Goal: Transaction & Acquisition: Register for event/course

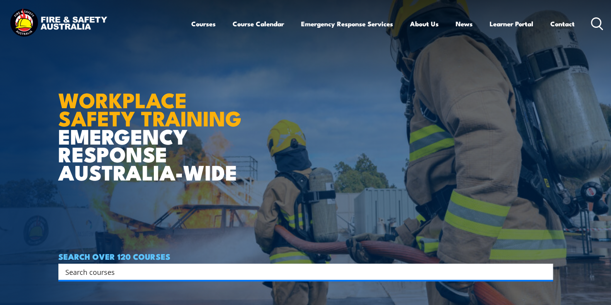
click at [254, 272] on input "Search input" at bounding box center [300, 272] width 471 height 12
click at [195, 273] on input "Search input" at bounding box center [300, 272] width 471 height 12
paste input "Health & Safety Representatives Initial OHS Training Course"
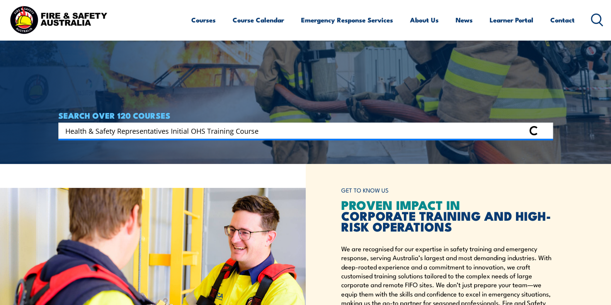
scroll to position [145, 0]
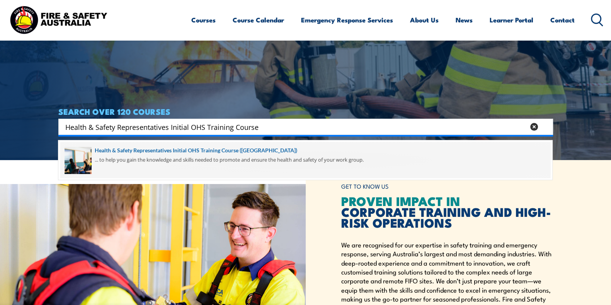
type input "Health & Safety Representatives Initial OHS Training Course"
click at [176, 157] on span at bounding box center [305, 160] width 490 height 36
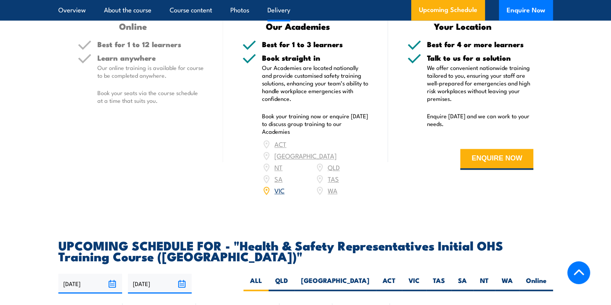
scroll to position [1353, 0]
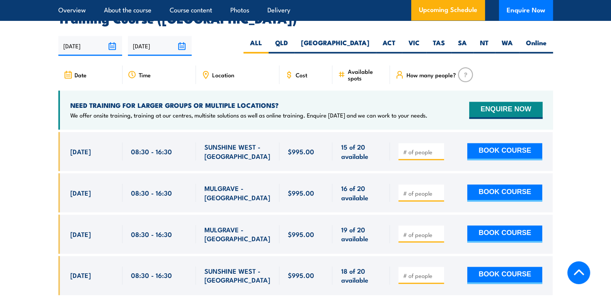
click at [420, 272] on input "number" at bounding box center [422, 276] width 39 height 8
type input "1"
click at [485, 267] on button "BOOK COURSE" at bounding box center [504, 275] width 75 height 17
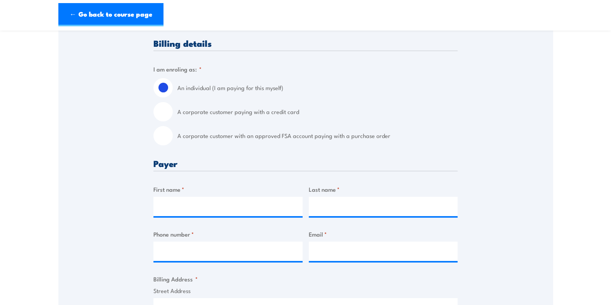
scroll to position [242, 0]
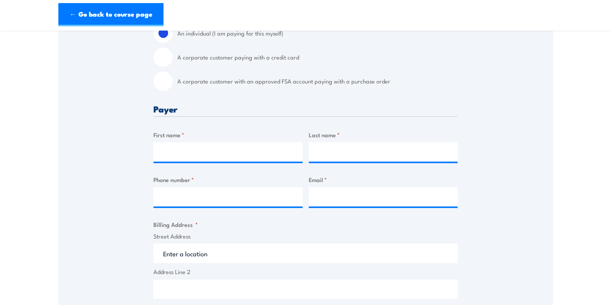
click at [168, 67] on input "A corporate customer paying with a credit card" at bounding box center [163, 57] width 19 height 19
radio input "true"
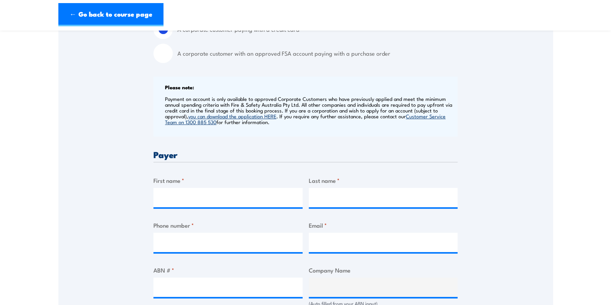
scroll to position [290, 0]
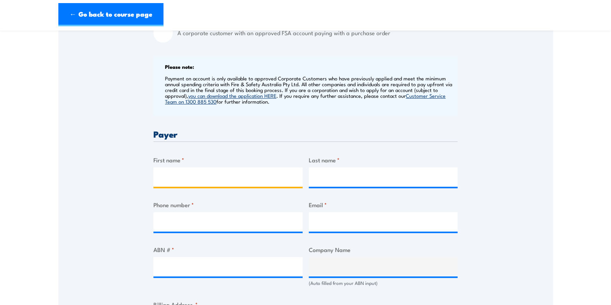
click at [214, 186] on input "First name *" at bounding box center [228, 176] width 149 height 19
type input "Soumya"
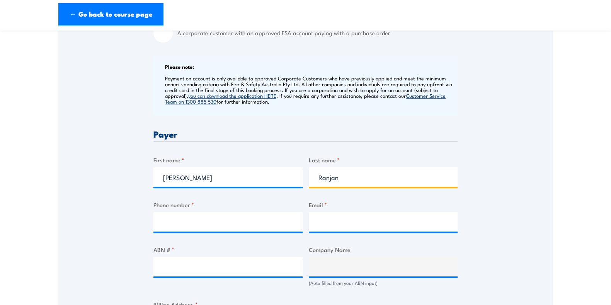
type input "Ranjan"
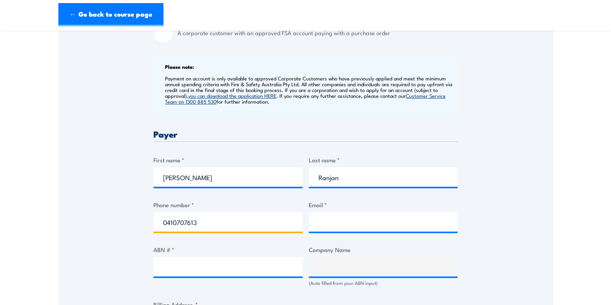
type input "0410707613"
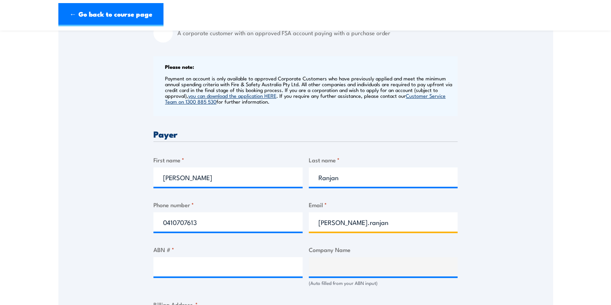
click at [383, 229] on input "soumya.ranjan" at bounding box center [383, 221] width 149 height 19
type input "soumya.ranjan1@mdlz.com"
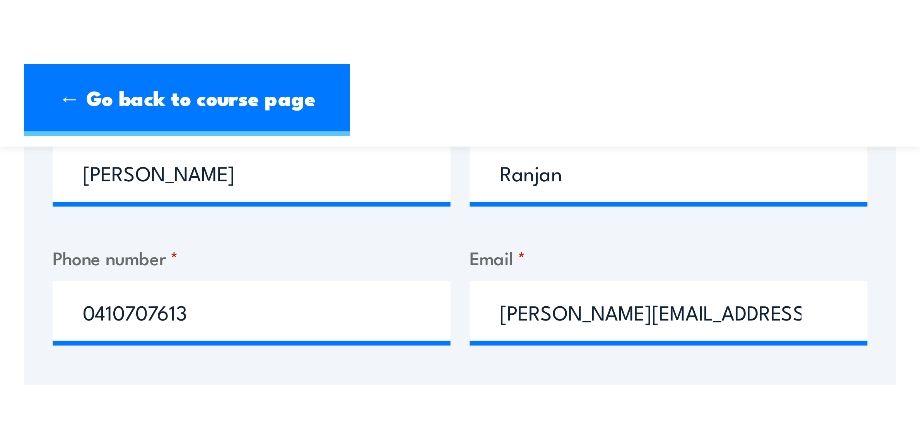
scroll to position [435, 0]
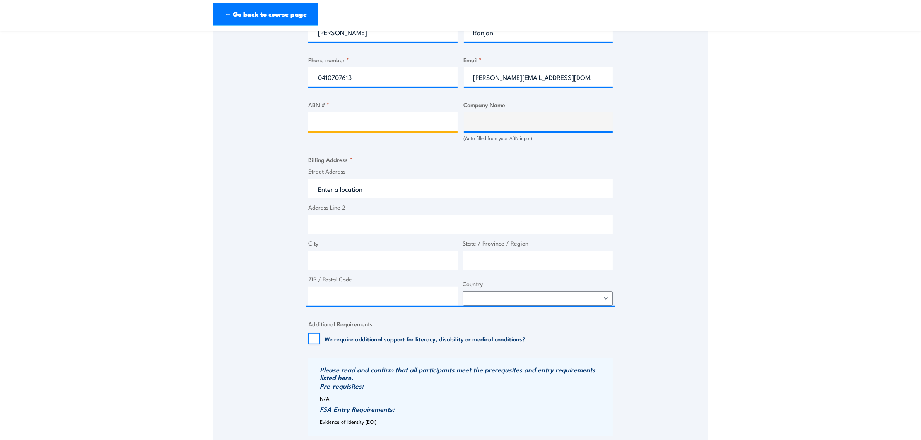
paste input "78 004 551 473"
type input "78 004 551 473"
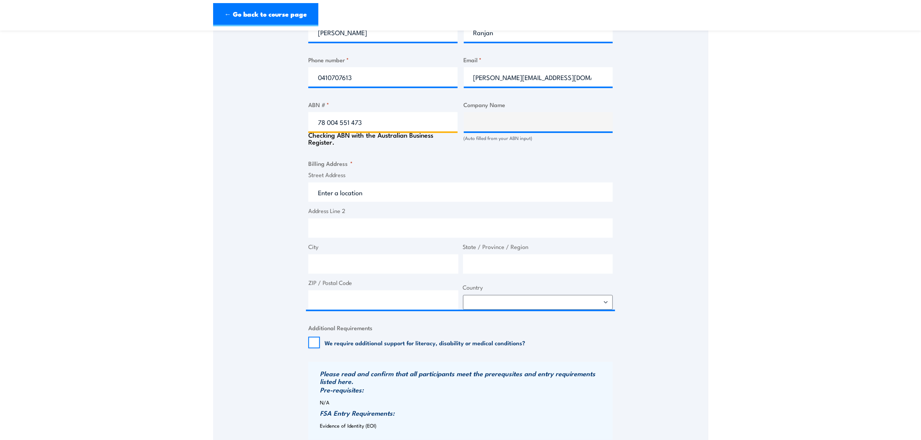
type input "MONDELEZ AUSTRALIA PTY LTD"
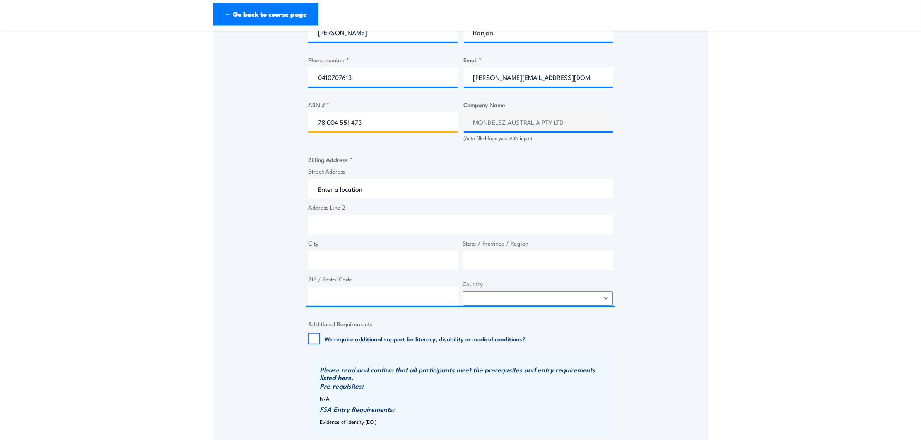
type input "78 004 551 473"
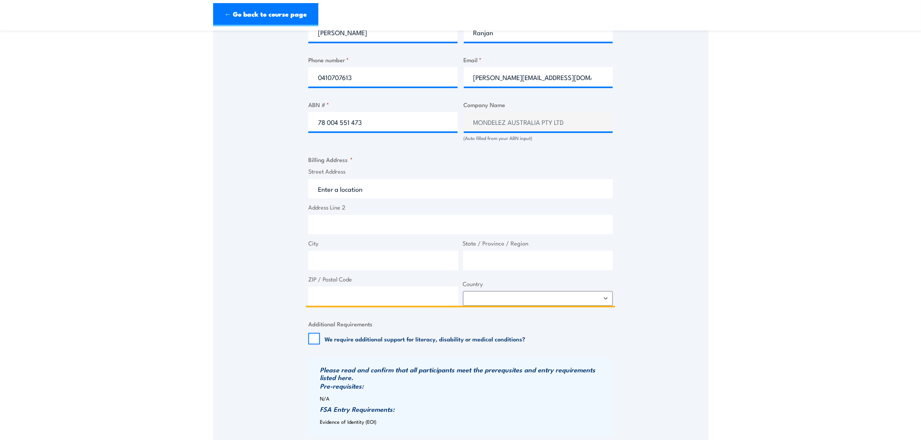
click at [385, 196] on input "Street Address" at bounding box center [460, 188] width 304 height 19
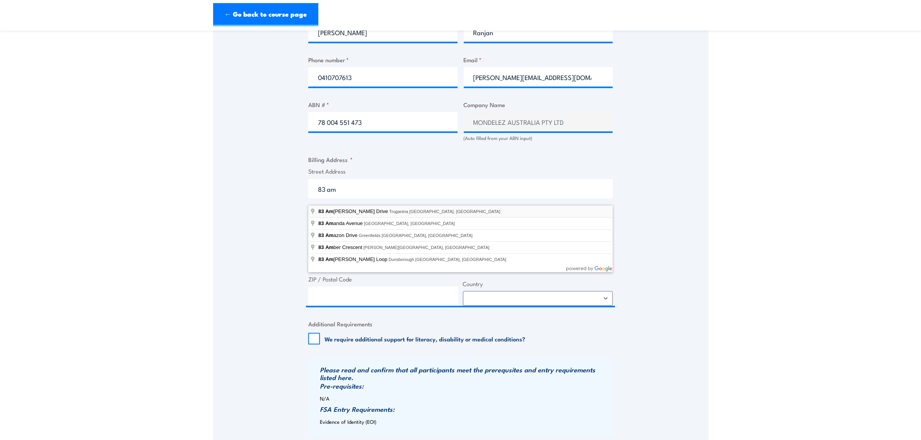
type input "83 Amherst Drive, Truganina VIC, Australia"
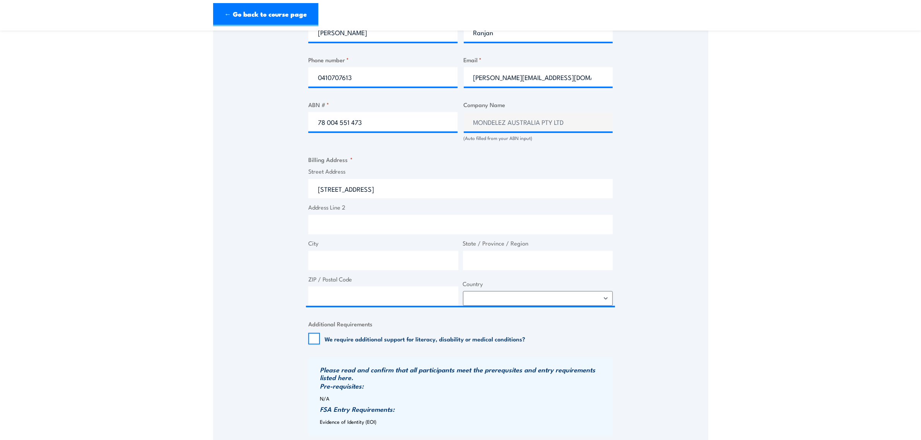
type input "83 Amherst Dr"
type input "Truganina"
type input "Victoria"
type input "3029"
select select "Australia"
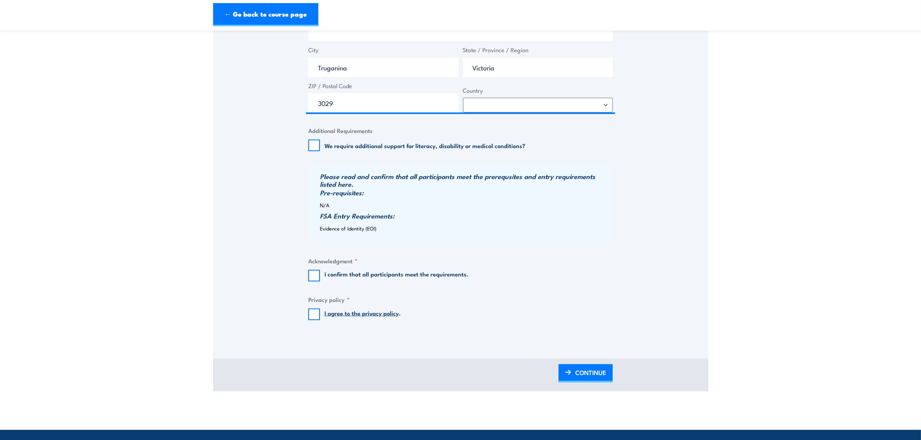
scroll to position [677, 0]
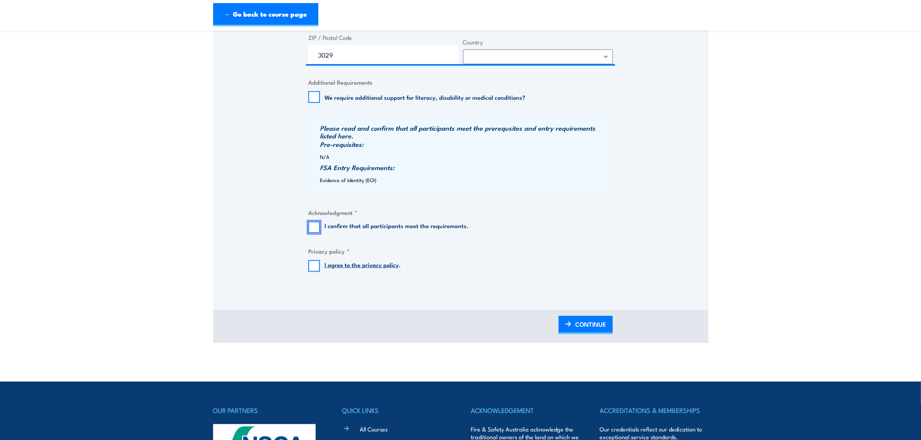
click at [318, 233] on input "I confirm that all participants meet the requirements." at bounding box center [314, 228] width 12 height 12
checkbox input "true"
click at [319, 272] on input "I agree to the privacy policy ." at bounding box center [314, 266] width 12 height 12
checkbox input "true"
click at [565, 297] on img at bounding box center [568, 323] width 6 height 5
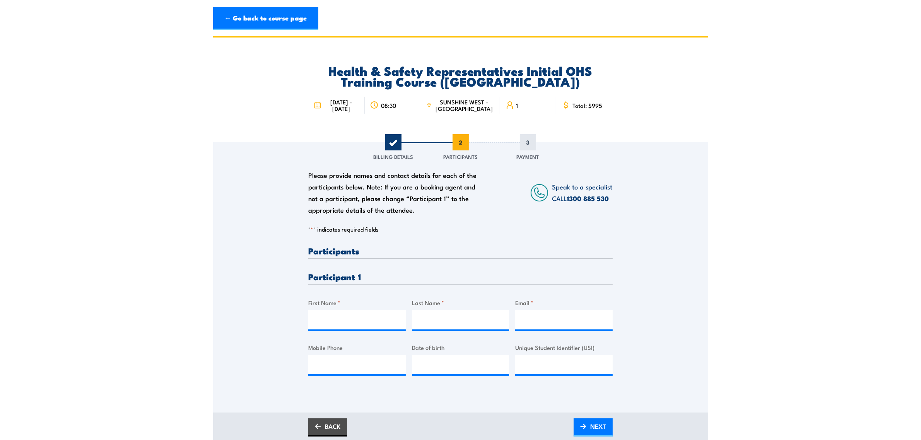
scroll to position [0, 0]
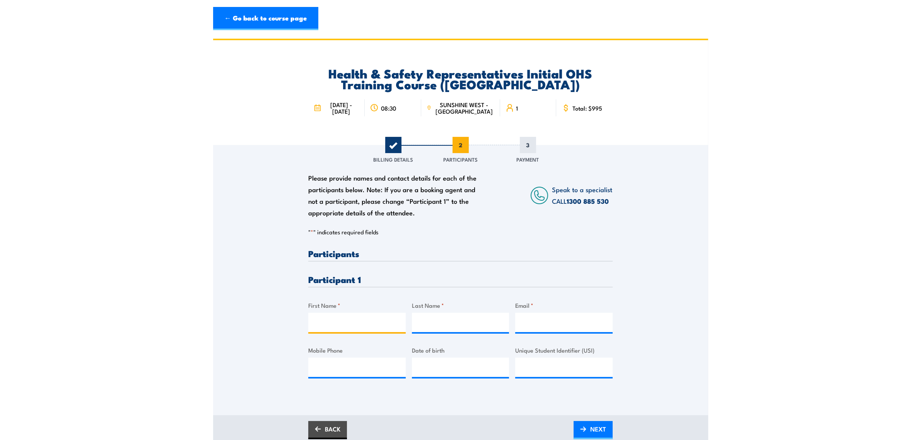
click at [338, 297] on input "First Name *" at bounding box center [356, 322] width 97 height 19
paste input "Michael Curnow"
drag, startPoint x: 376, startPoint y: 331, endPoint x: 341, endPoint y: 329, distance: 35.3
click at [341, 297] on input "Michael Curnow" at bounding box center [356, 322] width 97 height 19
type input "Michael"
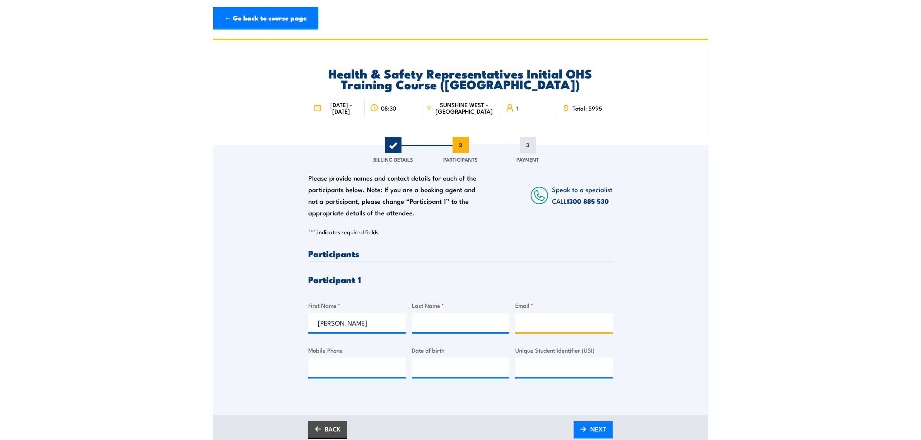
click at [530, 297] on input "Email *" at bounding box center [563, 322] width 97 height 19
click at [464, 297] on input "Last Name *" at bounding box center [460, 322] width 97 height 19
paste input "Curnow"
type input "Curnow"
click at [546, 297] on input "Email *" at bounding box center [563, 322] width 97 height 19
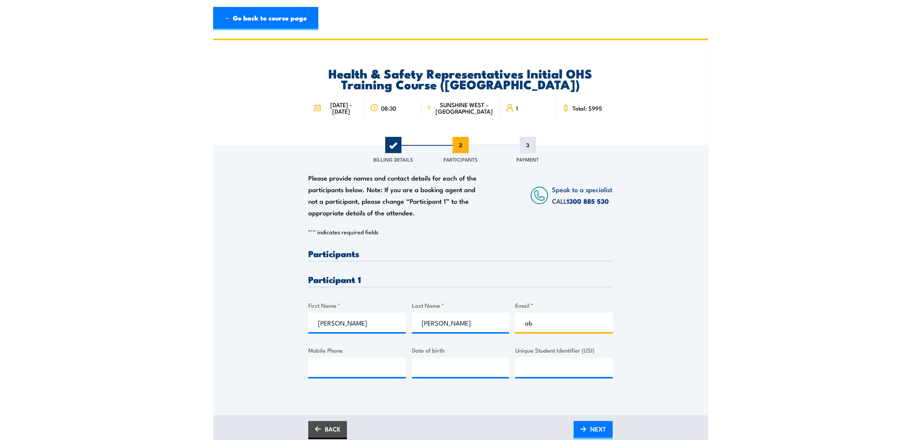
type input "a"
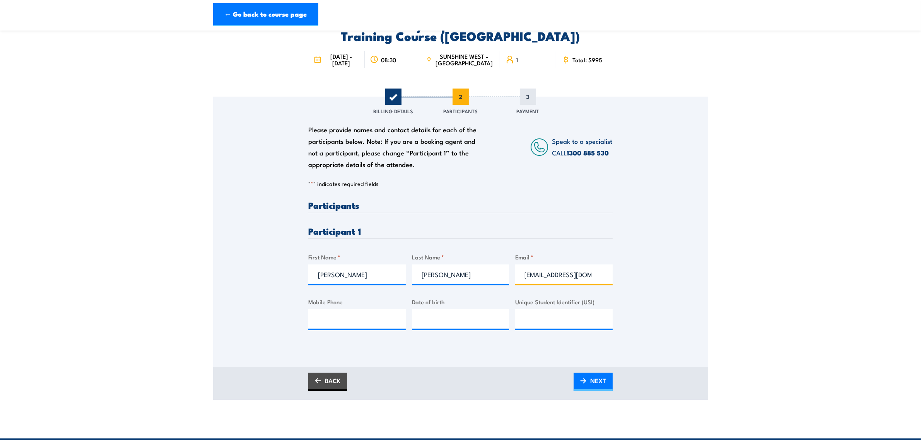
click at [538, 282] on input "johndozza7@gmail.com" at bounding box center [563, 273] width 97 height 19
type input "johndozza7@gmail.com"
click at [599, 297] on span "NEXT" at bounding box center [598, 380] width 16 height 20
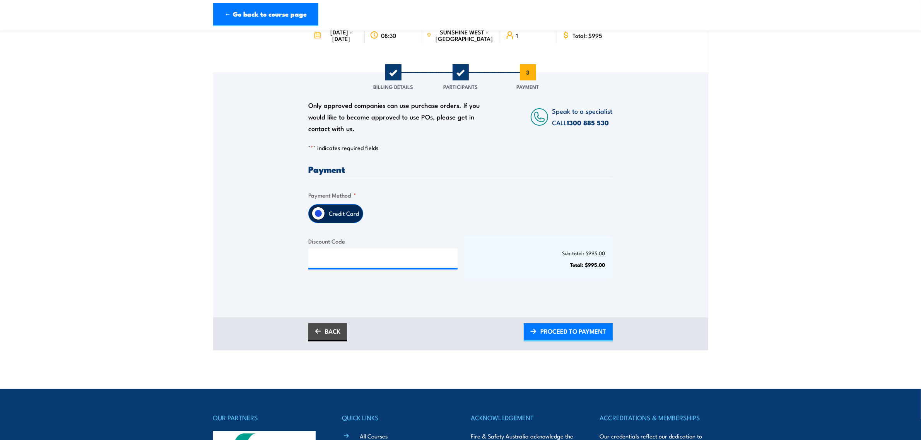
scroll to position [97, 0]
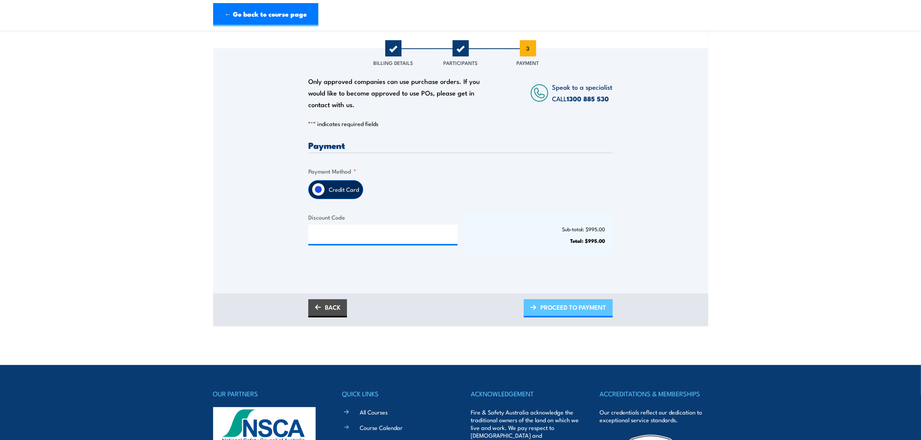
click at [580, 297] on span "PROCEED TO PAYMENT" at bounding box center [573, 307] width 66 height 20
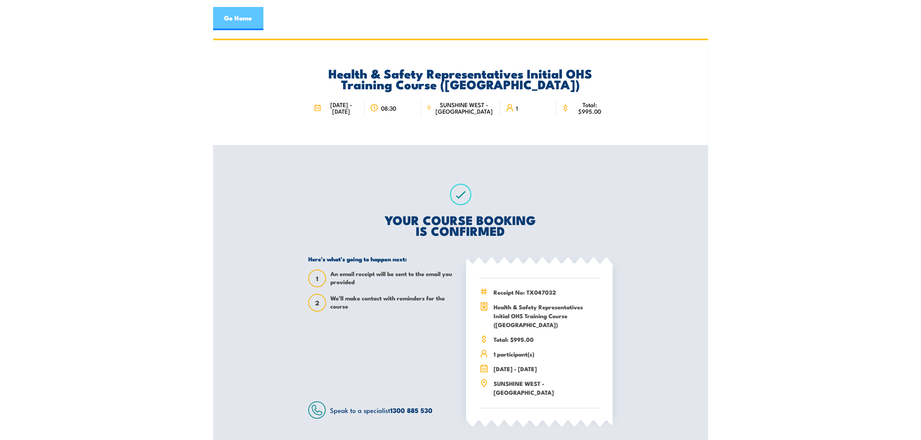
click at [251, 20] on link "Go Home" at bounding box center [238, 18] width 50 height 23
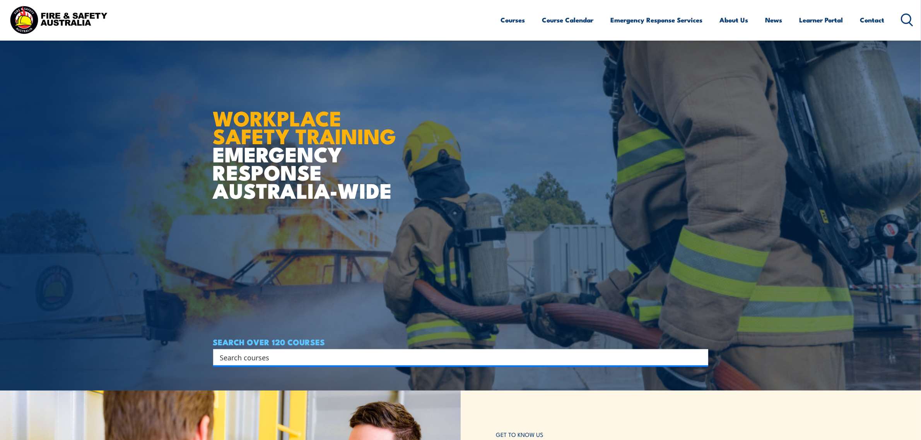
scroll to position [97, 0]
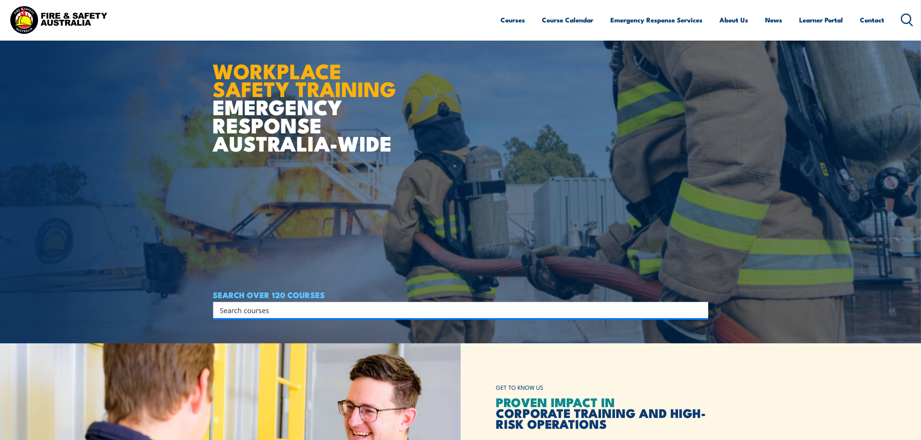
click at [334, 312] on input "Search input" at bounding box center [455, 310] width 471 height 12
paste input "Health & Safety Representatives Initial OHS Training"
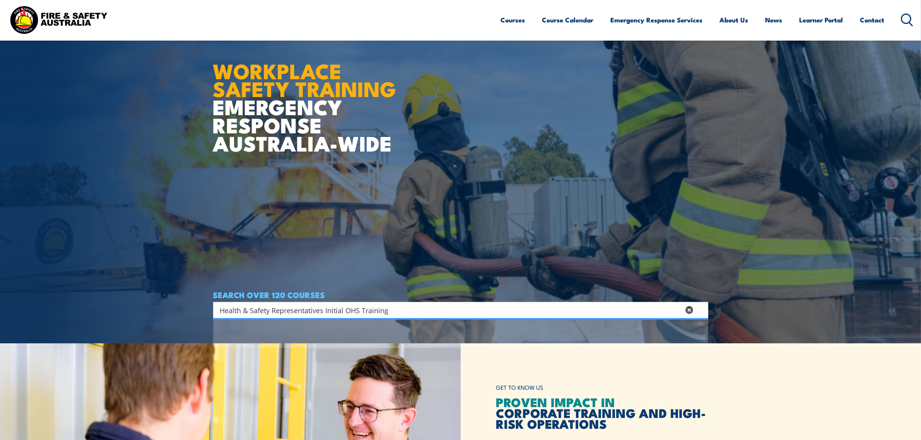
type input "Health & Safety Representatives Initial OHS Training"
click at [310, 341] on span at bounding box center [460, 343] width 490 height 36
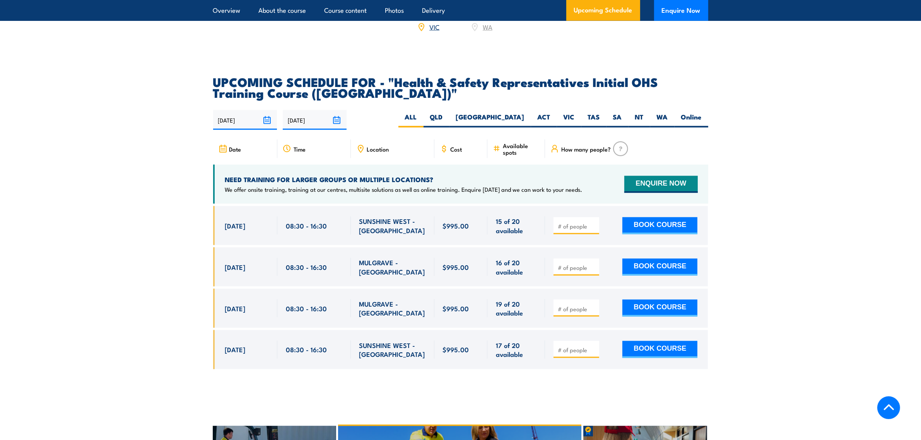
scroll to position [1257, 0]
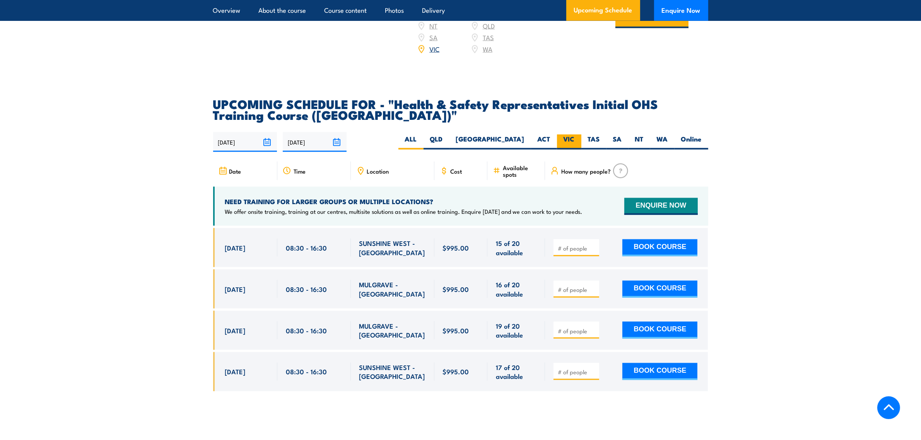
click at [570, 135] on label "VIC" at bounding box center [569, 142] width 24 height 15
click at [575, 135] on input "VIC" at bounding box center [577, 137] width 5 height 5
radio input "true"
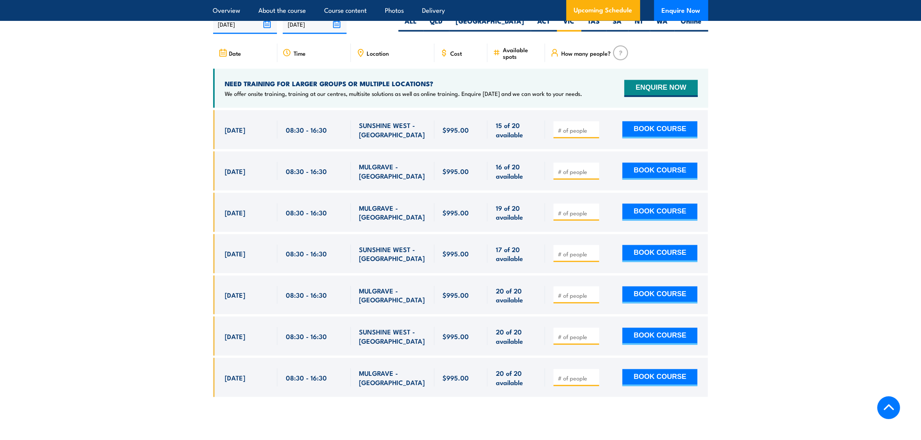
scroll to position [1391, 0]
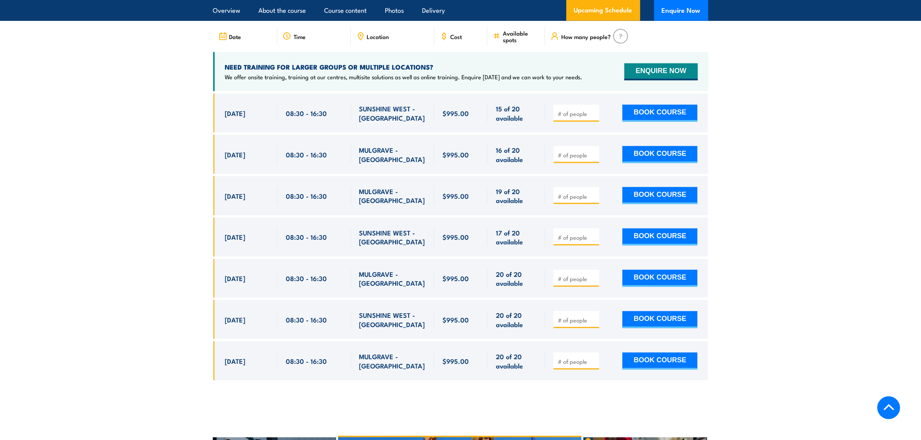
click at [581, 316] on input "number" at bounding box center [577, 320] width 39 height 8
type input "1"
click at [650, 311] on button "BOOK COURSE" at bounding box center [659, 319] width 75 height 17
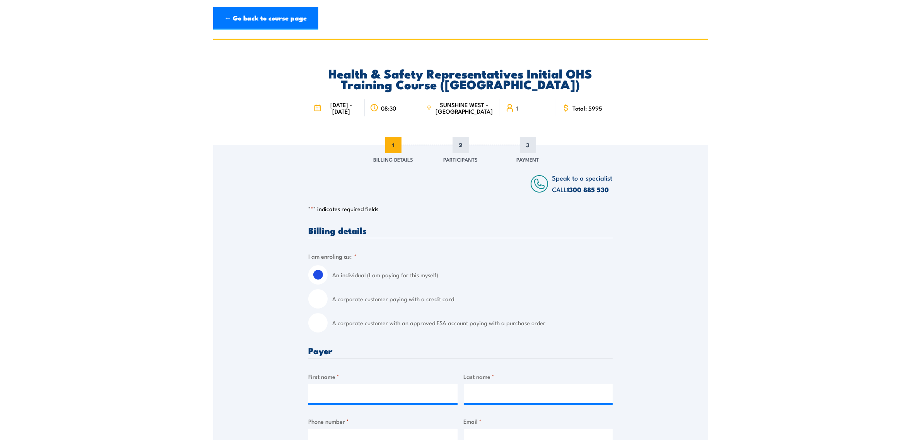
click at [320, 297] on input "A corporate customer paying with a credit card" at bounding box center [317, 298] width 19 height 19
radio input "true"
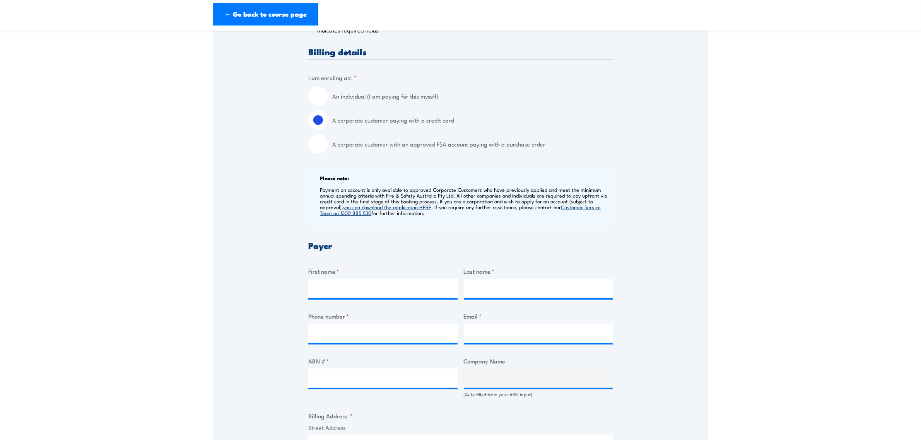
scroll to position [193, 0]
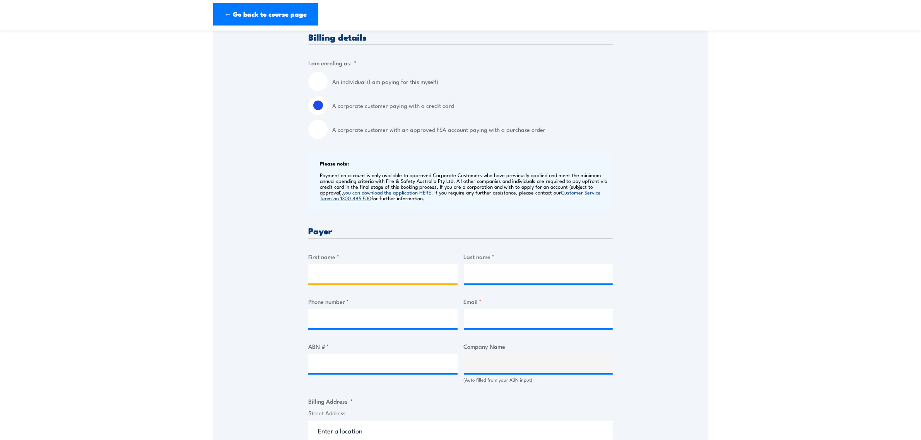
click at [365, 275] on input "First name *" at bounding box center [382, 273] width 149 height 19
type input "Soumya"
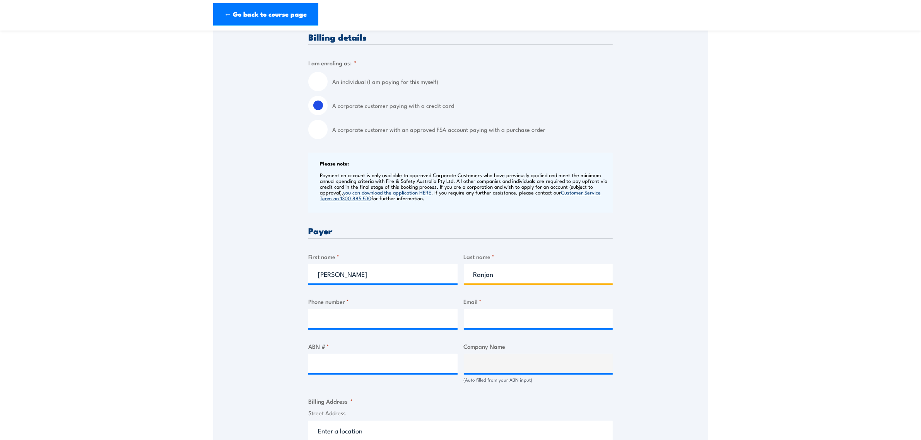
type input "Ranjan"
type input "0410707613"
type input "soumya.ranjan1@mdlz.com"
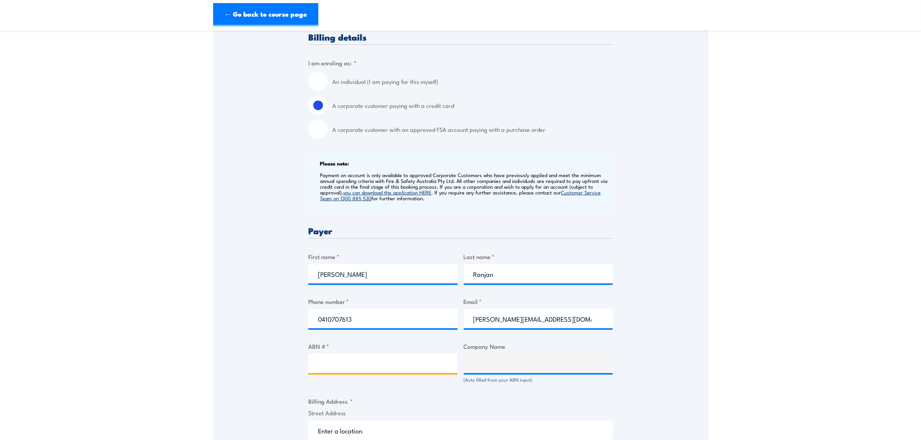
click at [366, 368] on input "ABN # *" at bounding box center [382, 363] width 149 height 19
paste input "78 004 551 473"
type input "78 004 551 473"
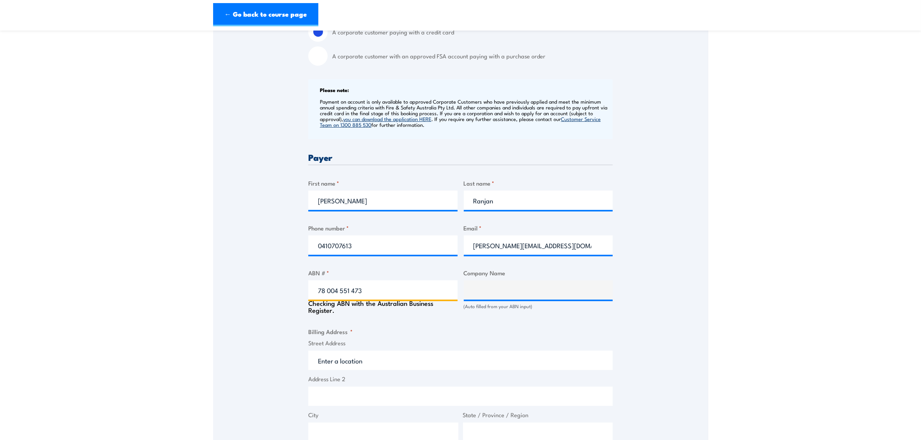
scroll to position [290, 0]
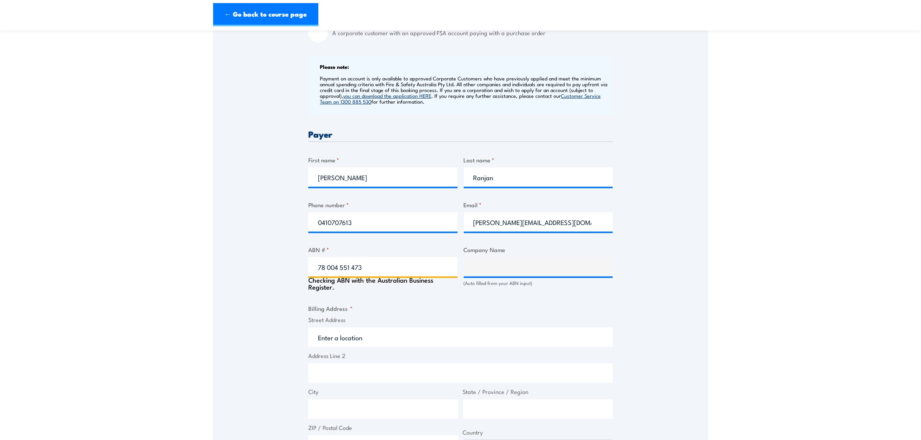
type input "MONDELEZ AUSTRALIA PTY LTD"
type input "78 004 551 473"
click at [413, 336] on input "Street Address" at bounding box center [460, 333] width 304 height 19
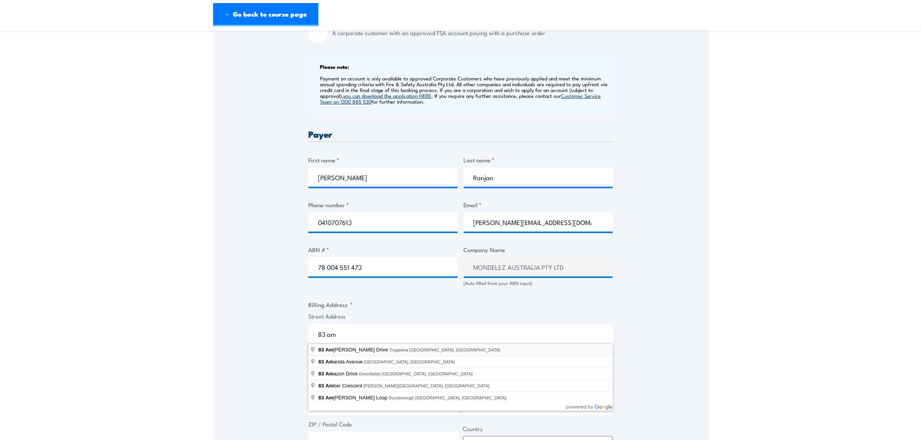
type input "83 Amherst Drive, Truganina VIC, Australia"
type input "83 Amherst Dr"
type input "Truganina"
type input "Victoria"
type input "3029"
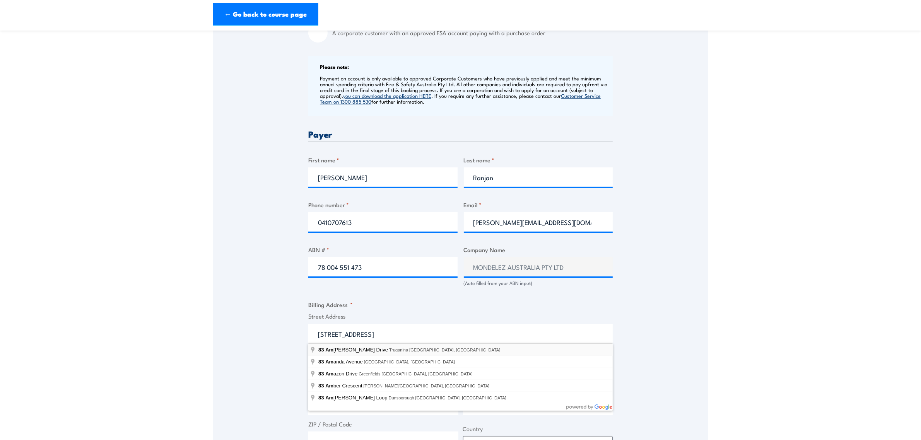
select select "Australia"
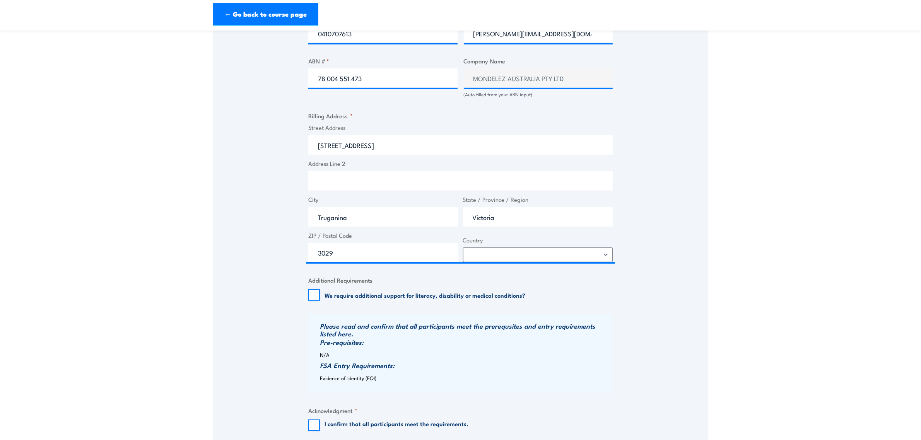
scroll to position [532, 0]
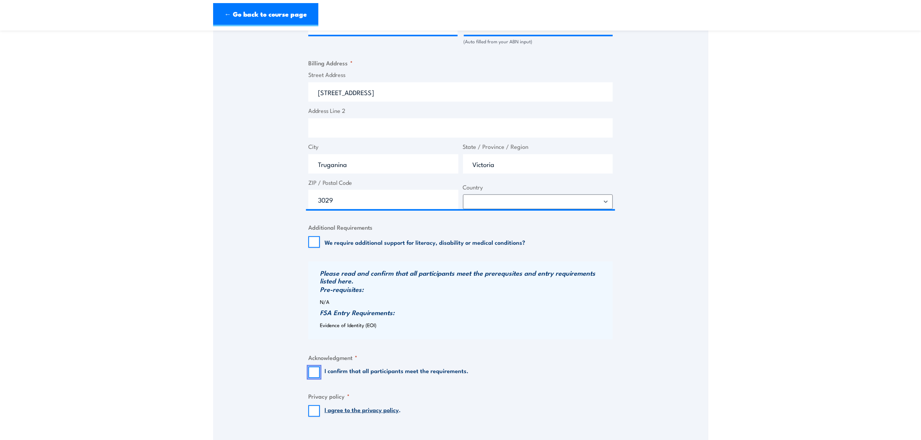
click at [318, 368] on input "I confirm that all participants meet the requirements." at bounding box center [314, 373] width 12 height 12
checkbox input "true"
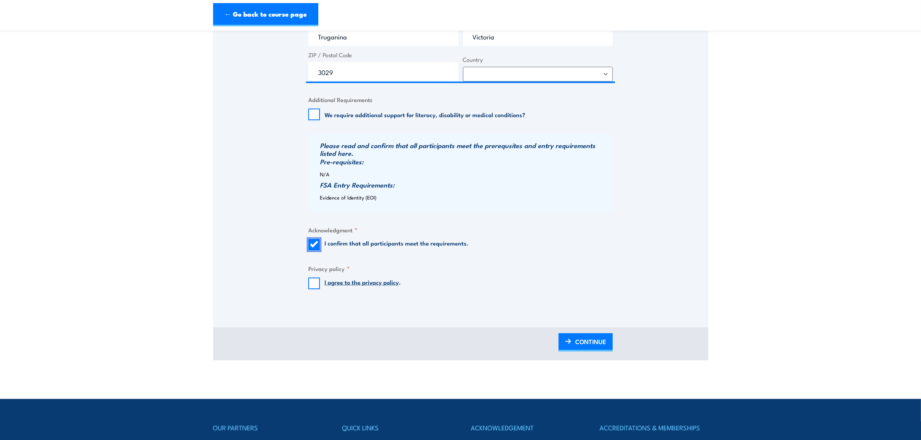
scroll to position [677, 0]
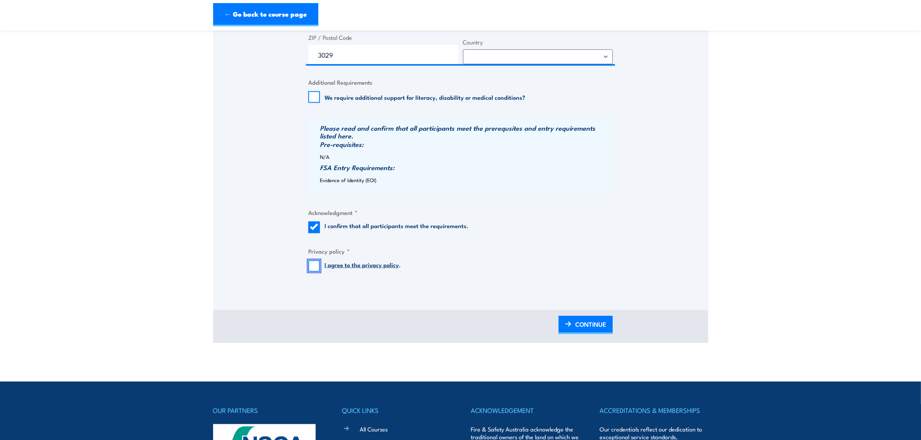
drag, startPoint x: 315, startPoint y: 268, endPoint x: 375, endPoint y: 289, distance: 63.8
click at [317, 268] on input "I agree to the privacy policy ." at bounding box center [314, 266] width 12 height 12
checkbox input "true"
click at [582, 323] on span "CONTINUE" at bounding box center [590, 324] width 31 height 20
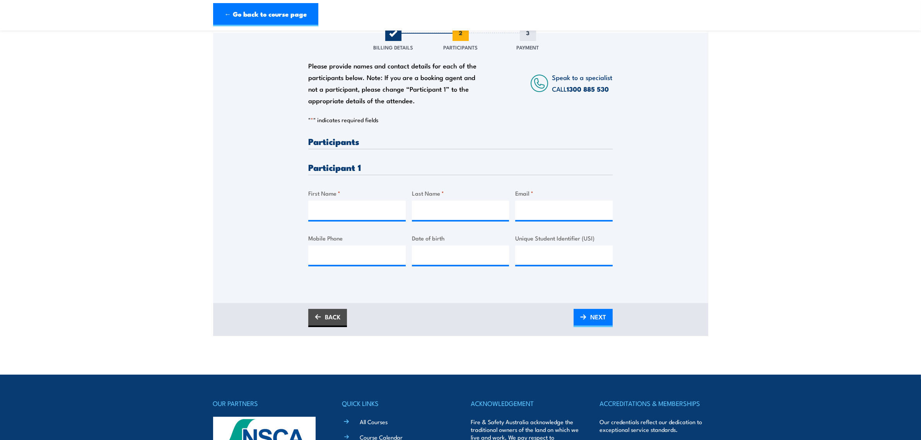
scroll to position [0, 0]
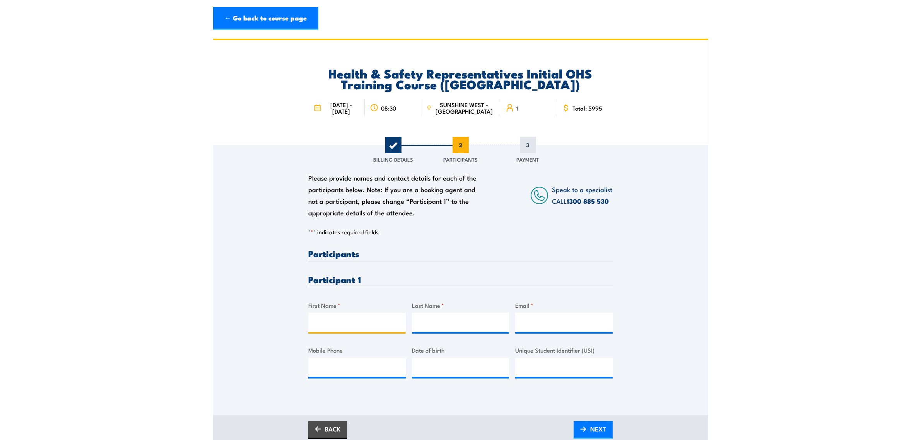
click at [345, 324] on input "First Name *" at bounding box center [356, 322] width 97 height 19
paste input "Vaega Tiatia"
drag, startPoint x: 355, startPoint y: 322, endPoint x: 337, endPoint y: 321, distance: 17.8
click at [337, 321] on input "Vaega Tiatia" at bounding box center [356, 322] width 97 height 19
type input "Vaega"
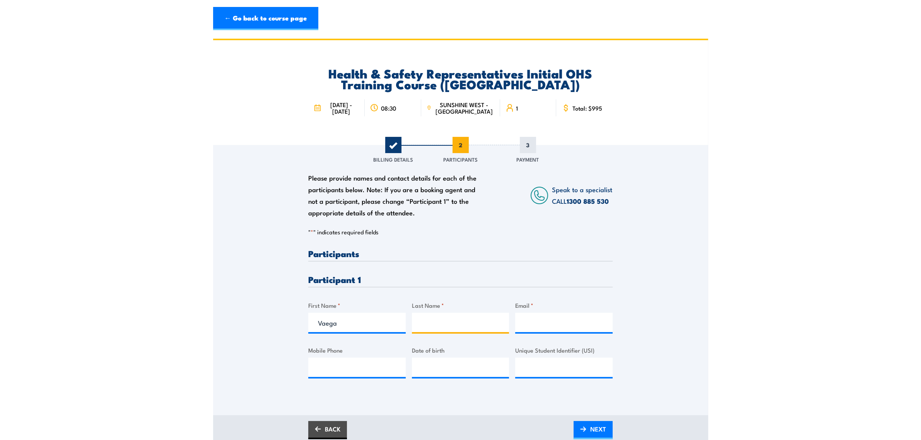
click at [466, 320] on input "Last Name *" at bounding box center [460, 322] width 97 height 19
paste input "Tiatia"
type input "Tiatia"
click at [554, 317] on input "Email *" at bounding box center [563, 322] width 97 height 19
paste input "Tiatia"
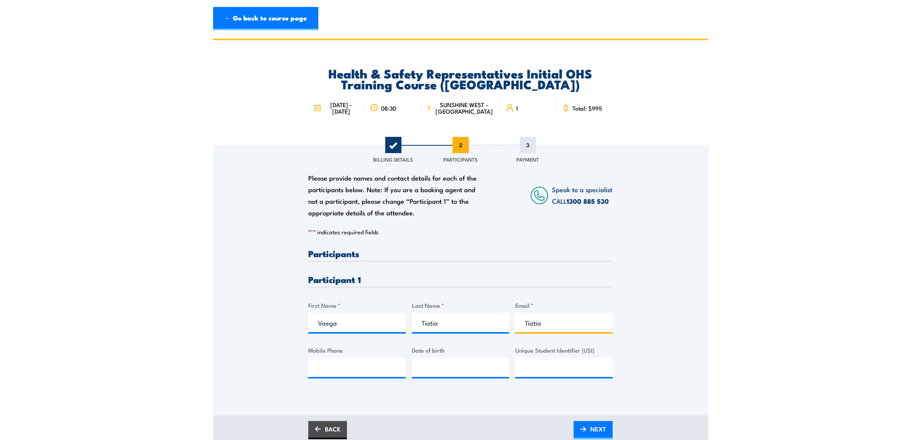
type input "Tiatia"
drag, startPoint x: 338, startPoint y: 327, endPoint x: 301, endPoint y: 325, distance: 37.5
click at [301, 325] on div "Please provide names and contact details for each of the participants below. No…" at bounding box center [460, 269] width 495 height 249
click at [521, 321] on input "Tiatia" at bounding box center [563, 322] width 97 height 19
paste input "Vaega"
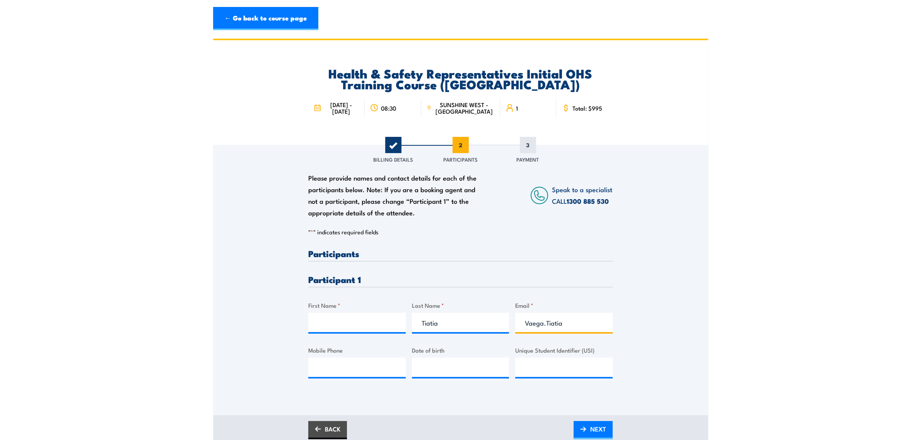
click at [593, 323] on input "Vaega.Tiatia" at bounding box center [563, 322] width 97 height 19
type input "Vaega.Tiatia@gmail.com"
click at [671, 346] on div "Please provide names and contact details for each of the participants below. No…" at bounding box center [460, 269] width 495 height 249
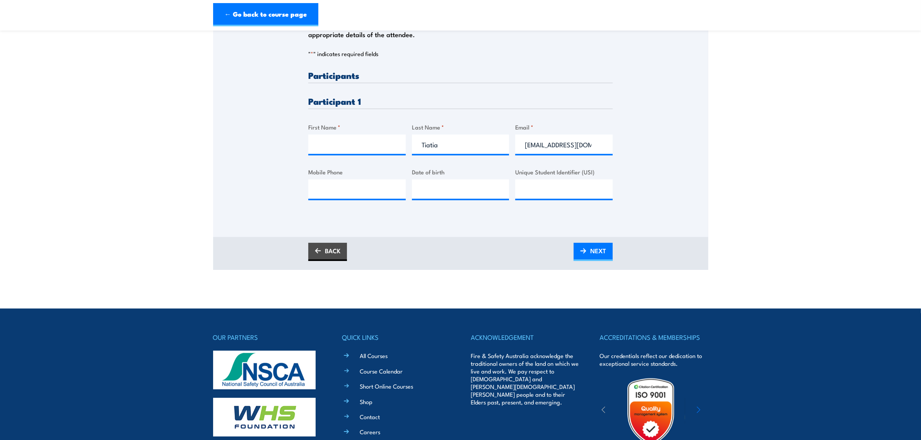
scroll to position [193, 0]
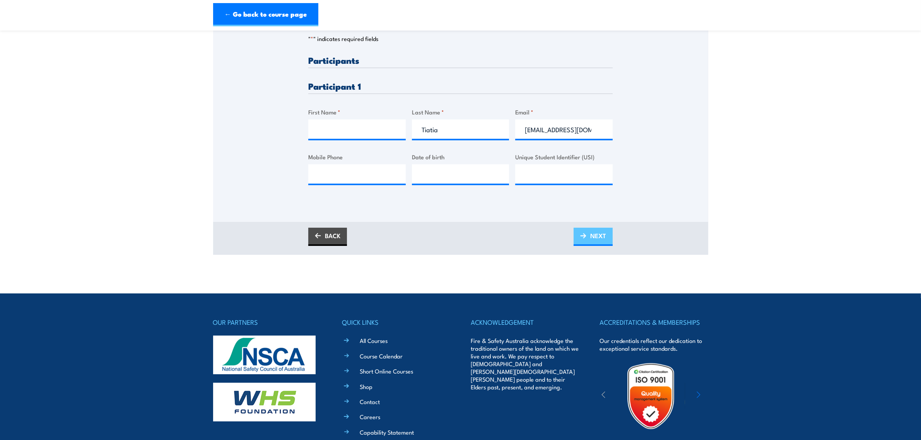
click at [586, 239] on link "NEXT" at bounding box center [592, 237] width 39 height 18
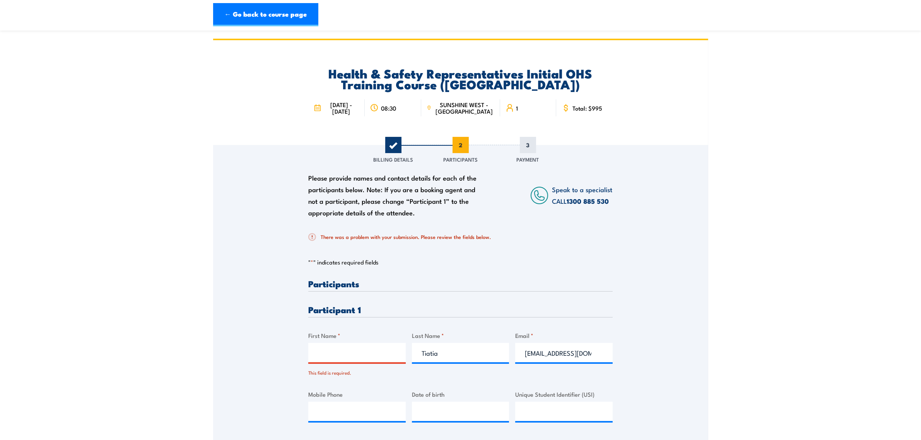
scroll to position [48, 0]
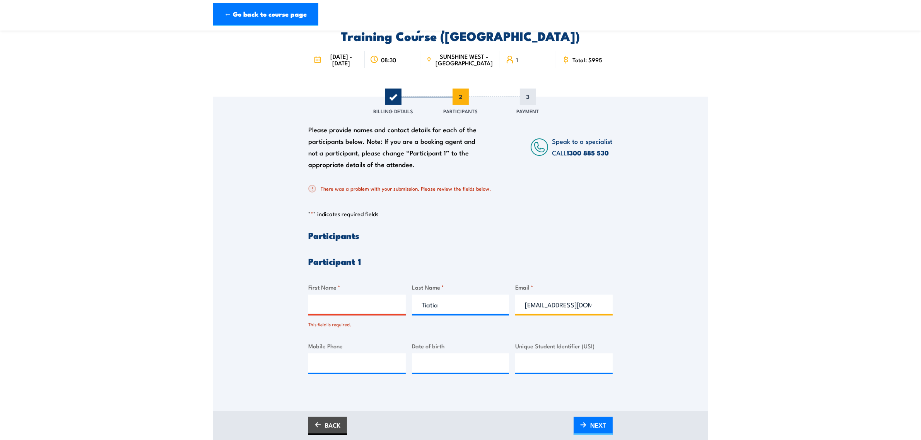
drag, startPoint x: 542, startPoint y: 305, endPoint x: 515, endPoint y: 304, distance: 27.9
click at [515, 304] on input "Vaega.Tiatia@gmail.com" at bounding box center [563, 304] width 97 height 19
click at [348, 308] on input "First Name *" at bounding box center [356, 304] width 97 height 19
paste input "Vaega"
type input "Vaega"
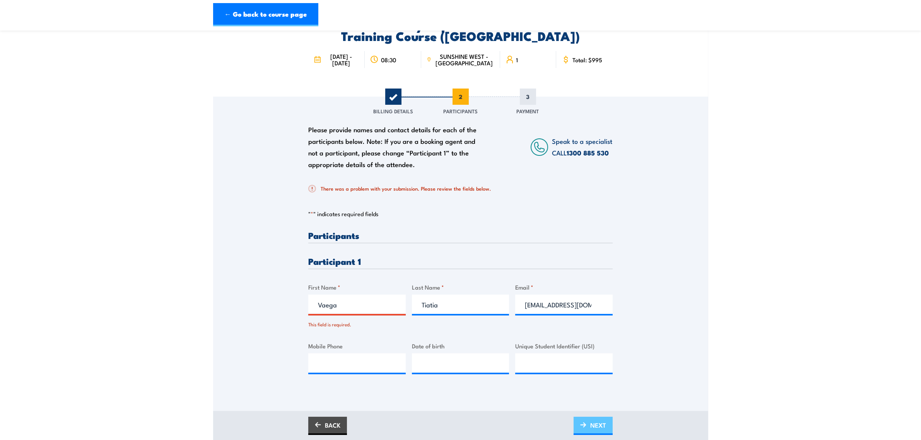
click at [600, 423] on span "NEXT" at bounding box center [598, 425] width 16 height 20
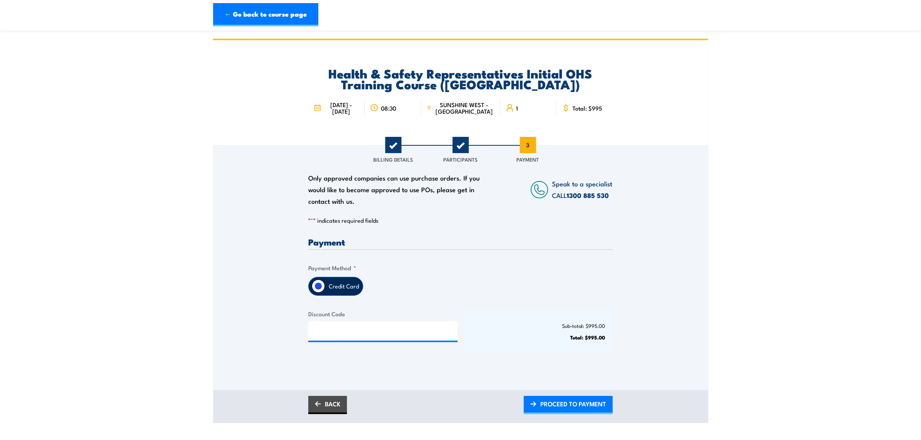
scroll to position [0, 0]
click at [585, 400] on span "PROCEED TO PAYMENT" at bounding box center [573, 404] width 66 height 20
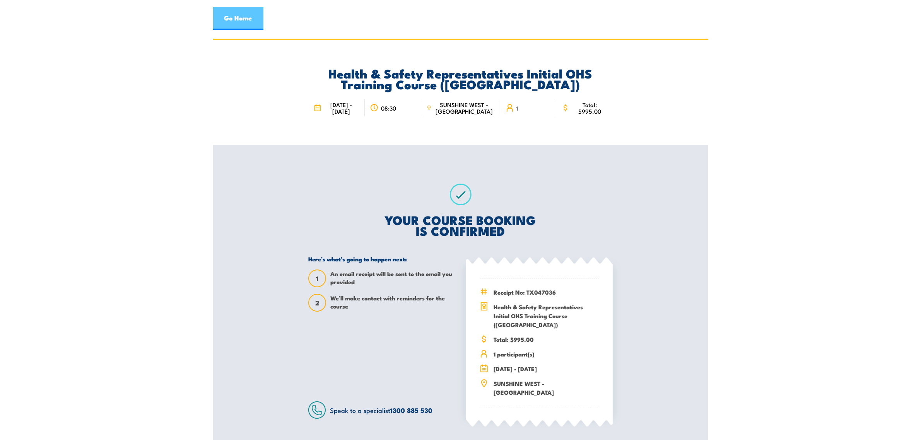
click at [249, 24] on link "Go Home" at bounding box center [238, 18] width 50 height 23
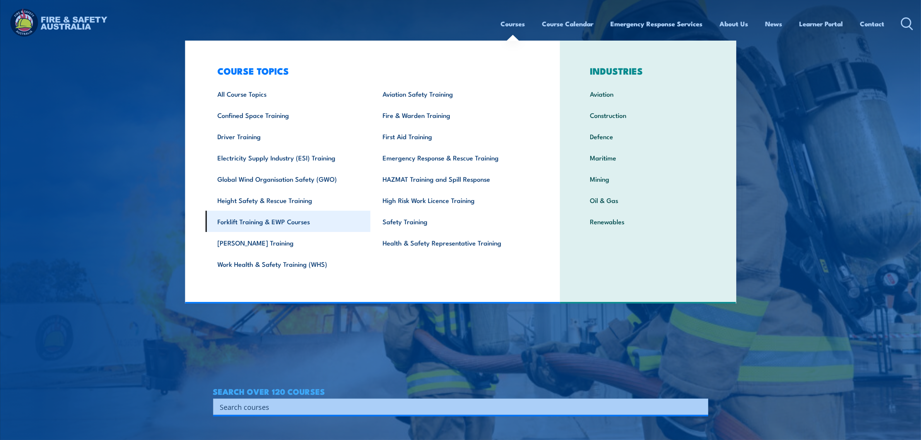
click at [302, 224] on link "Forklift Training & EWP Courses" at bounding box center [287, 221] width 165 height 21
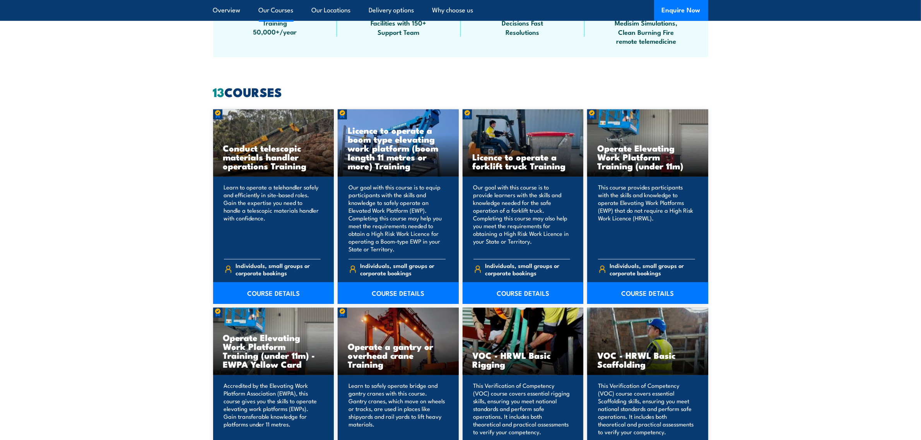
scroll to position [580, 0]
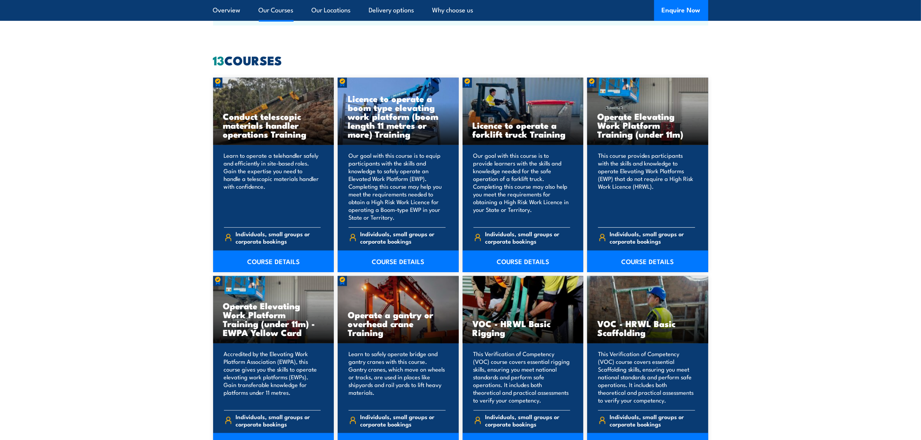
click at [627, 120] on h3 "Operate Elevating Work Platform Training (under 11m)" at bounding box center [647, 125] width 101 height 27
click at [637, 262] on link "COURSE DETAILS" at bounding box center [647, 262] width 121 height 22
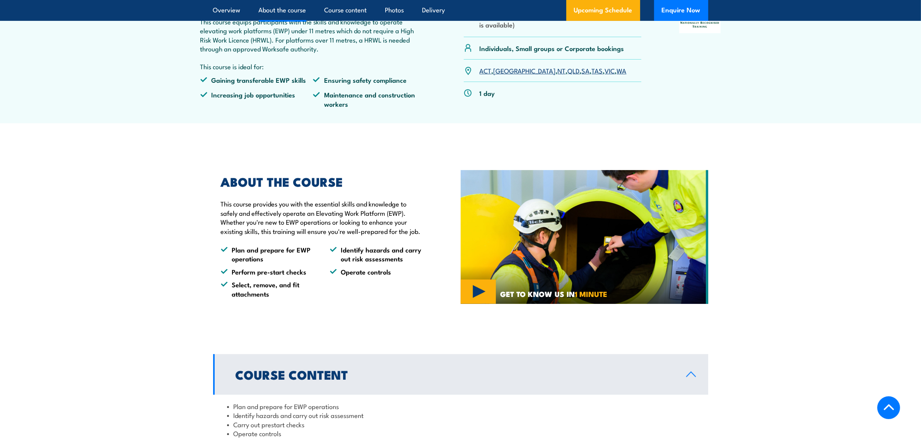
scroll to position [483, 0]
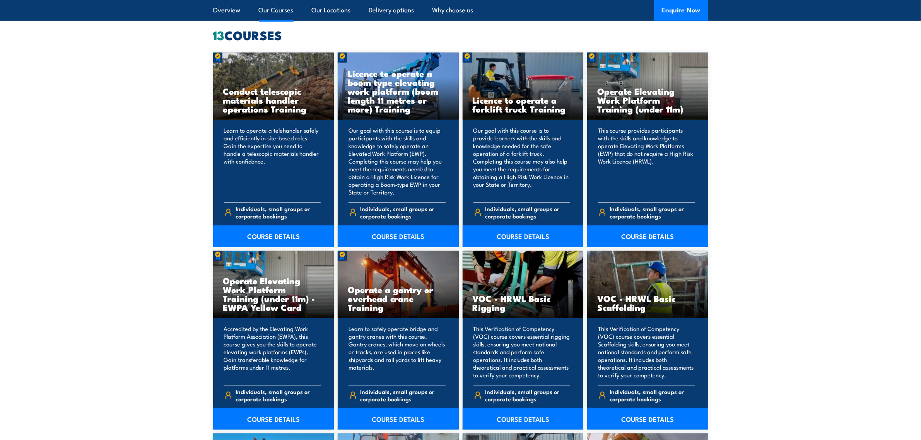
scroll to position [628, 0]
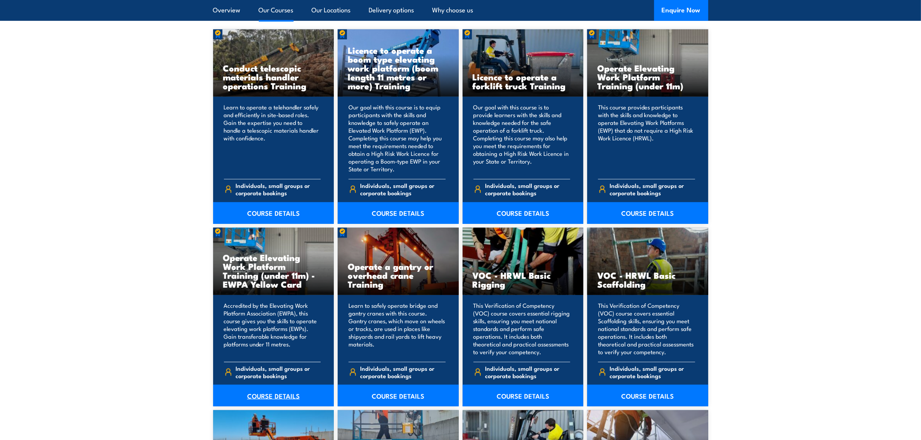
click at [265, 393] on link "COURSE DETAILS" at bounding box center [273, 396] width 121 height 22
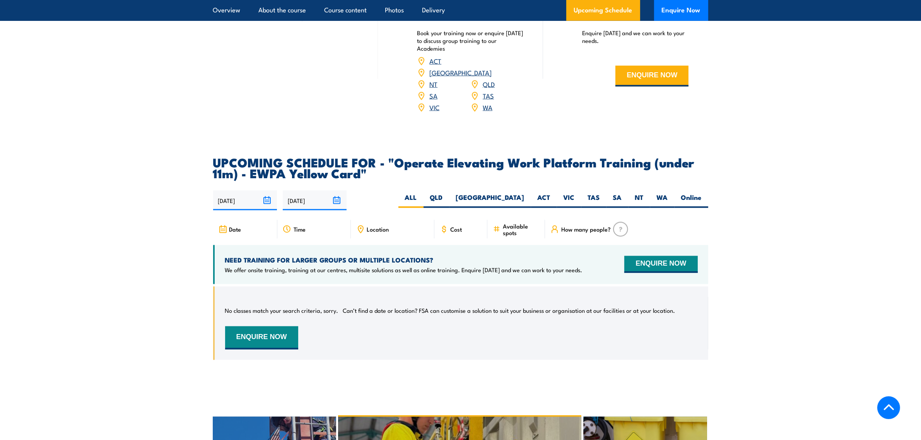
scroll to position [988, 0]
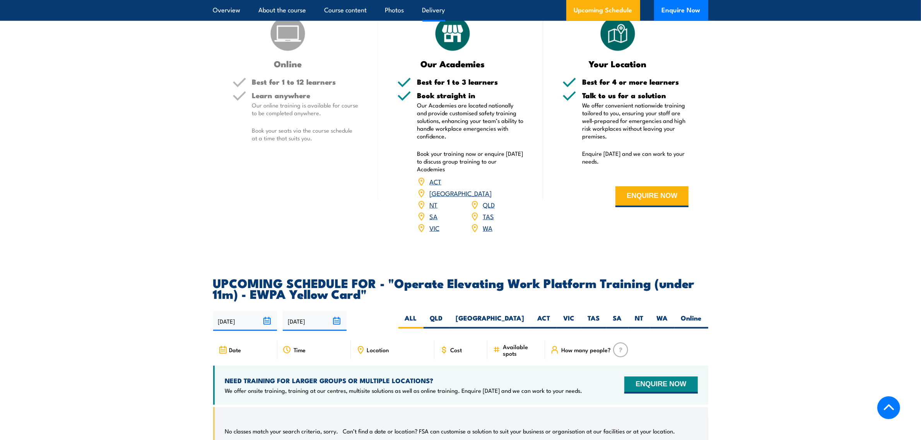
click at [461, 346] on span "Cost" at bounding box center [456, 349] width 12 height 7
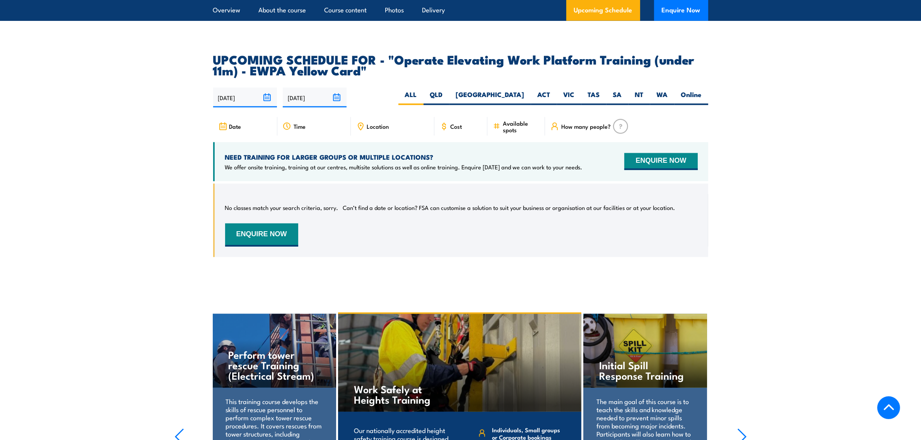
scroll to position [1230, 0]
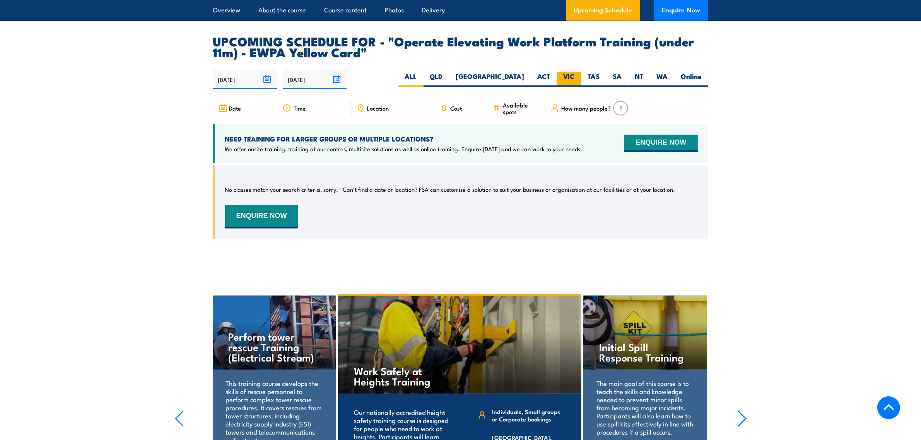
click at [573, 72] on label "VIC" at bounding box center [569, 79] width 24 height 15
click at [575, 72] on input "VIC" at bounding box center [577, 74] width 5 height 5
radio input "true"
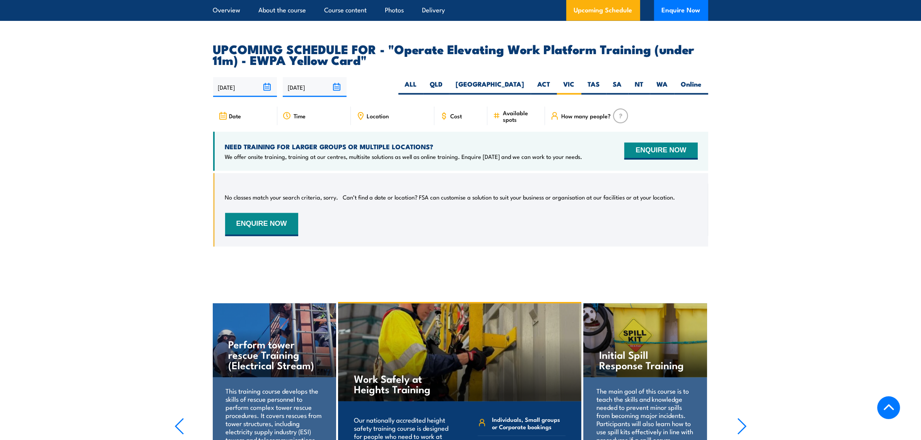
scroll to position [1205, 0]
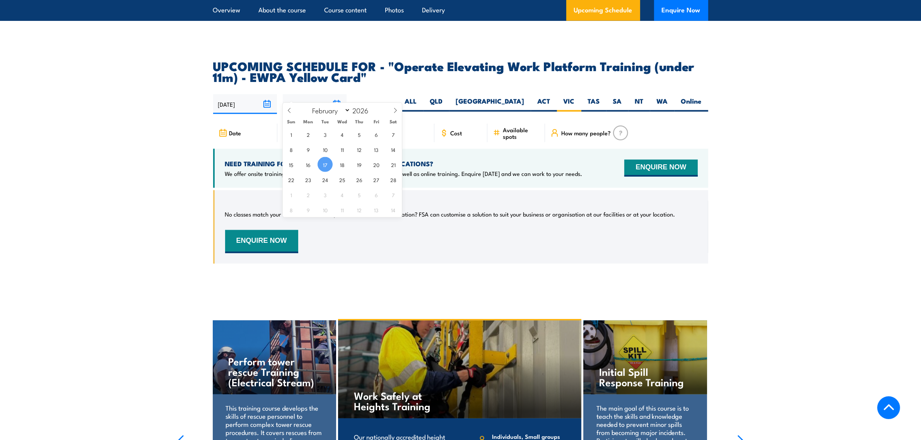
click at [336, 94] on input "[DATE]" at bounding box center [315, 104] width 64 height 20
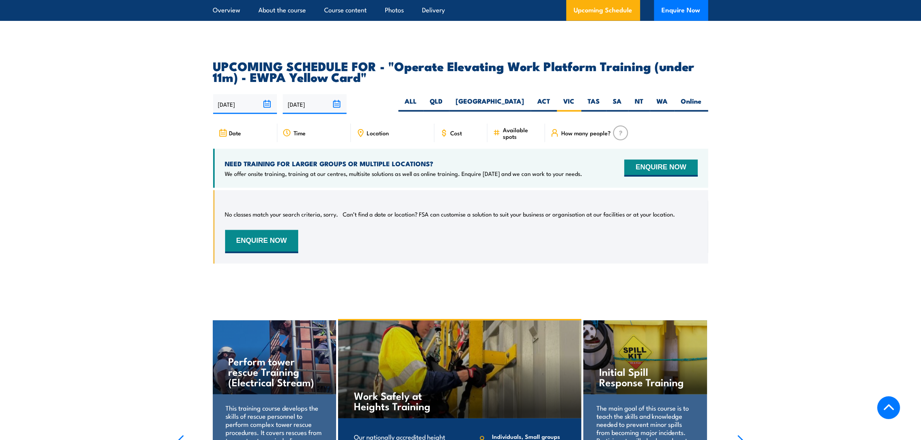
click at [174, 120] on section "UPCOMING SCHEDULE FOR - "Operate Elevating Work Platform Training (under 11m) -…" at bounding box center [460, 167] width 921 height 215
